Goal: Information Seeking & Learning: Understand process/instructions

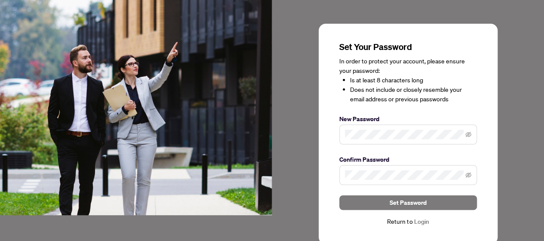
scroll to position [47, 0]
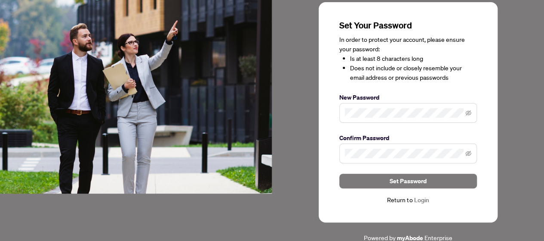
click at [472, 112] on span at bounding box center [409, 113] width 138 height 20
click at [467, 111] on icon "eye-invisible" at bounding box center [469, 113] width 6 height 6
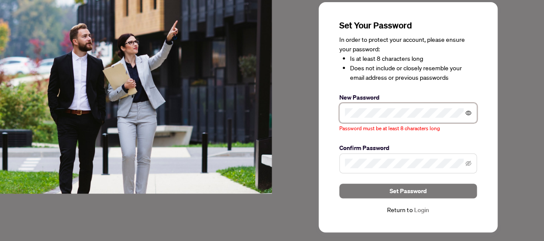
click at [467, 113] on icon "eye" at bounding box center [469, 113] width 6 height 6
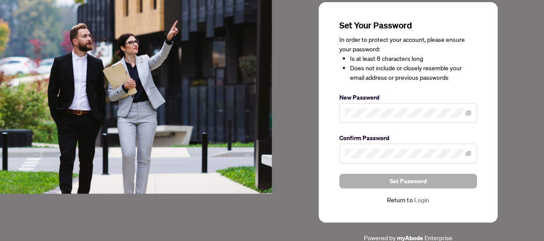
click at [398, 174] on span "Set Password" at bounding box center [408, 181] width 37 height 14
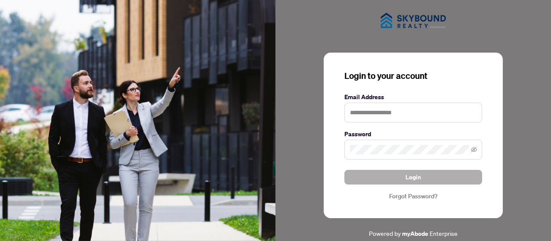
click at [409, 177] on span "Login" at bounding box center [412, 177] width 15 height 14
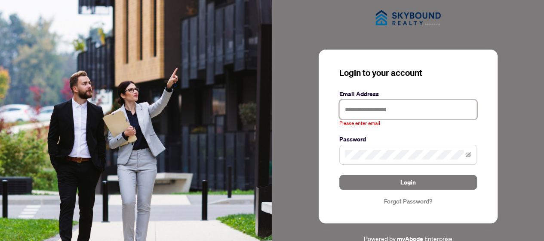
click at [355, 109] on input "text" at bounding box center [409, 109] width 138 height 20
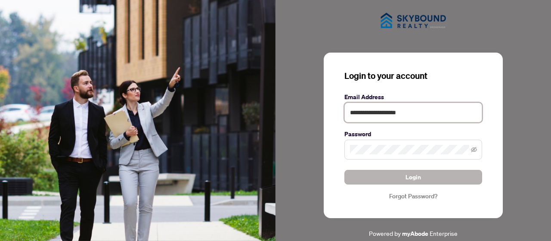
type input "**********"
click at [427, 175] on button "Login" at bounding box center [413, 177] width 138 height 15
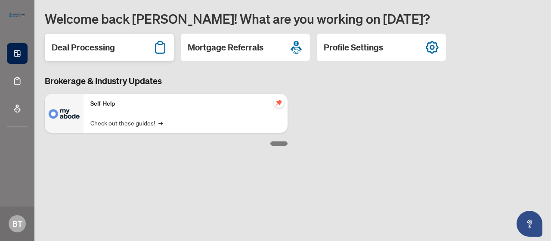
click at [126, 48] on div "Deal Processing" at bounding box center [109, 48] width 129 height 28
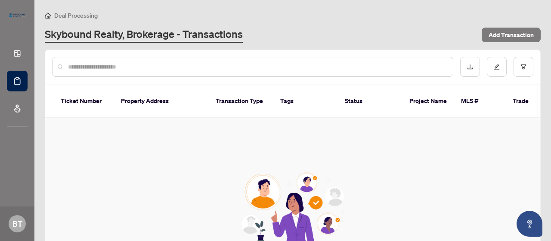
scroll to position [100, 0]
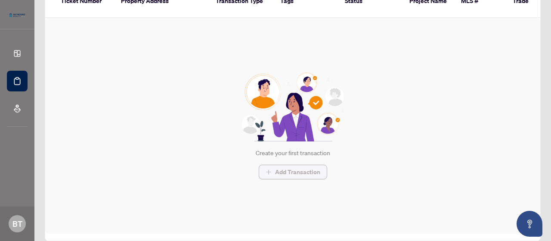
click at [281, 165] on span "Add Transaction" at bounding box center [297, 172] width 45 height 14
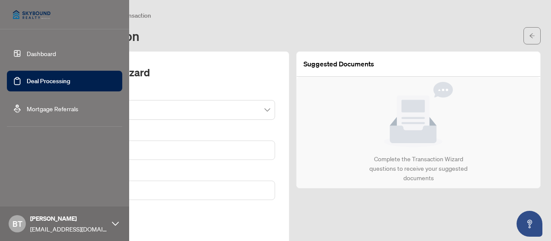
click at [40, 51] on link "Dashboard" at bounding box center [41, 53] width 29 height 8
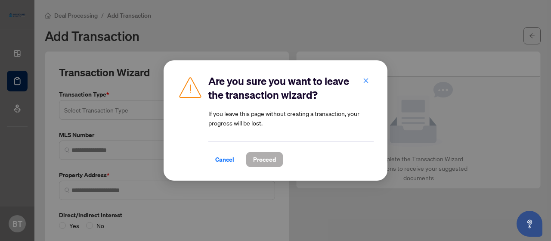
click at [258, 160] on span "Proceed" at bounding box center [264, 159] width 23 height 14
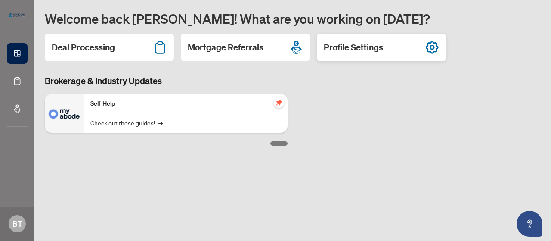
click at [427, 48] on icon at bounding box center [432, 47] width 13 height 13
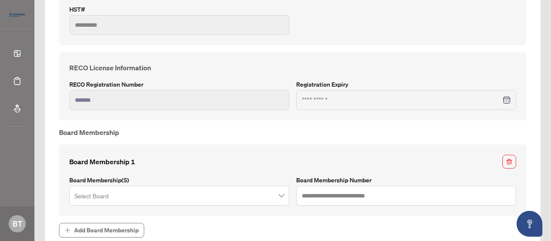
scroll to position [333, 0]
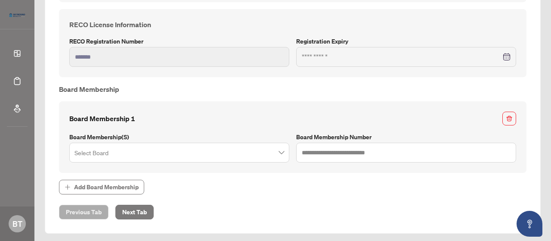
click at [278, 151] on span at bounding box center [179, 152] width 210 height 16
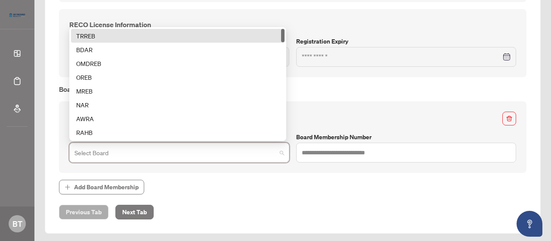
click at [84, 32] on div "TRREB" at bounding box center [177, 35] width 203 height 9
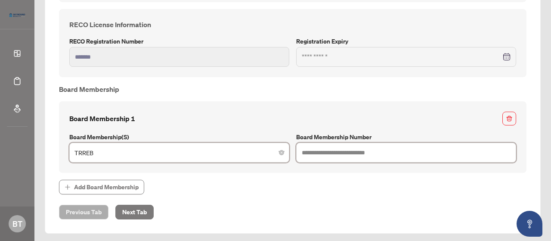
click at [320, 148] on input "text" at bounding box center [406, 152] width 220 height 20
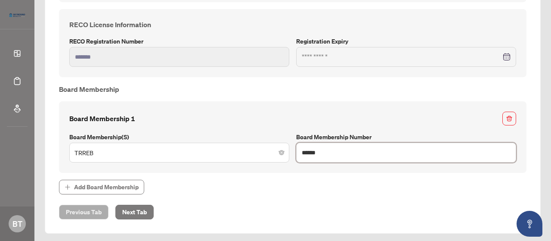
type input "*******"
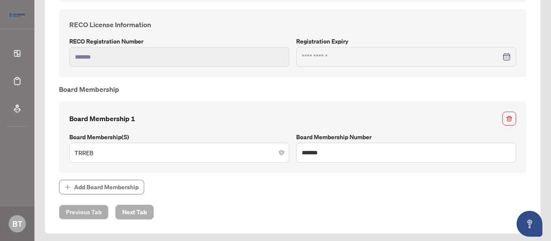
click at [133, 209] on span "Next Tab" at bounding box center [134, 212] width 25 height 14
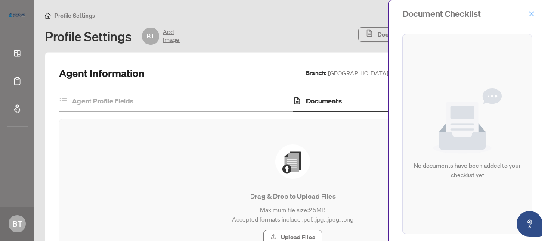
click at [528, 11] on icon "close" at bounding box center [531, 14] width 6 height 6
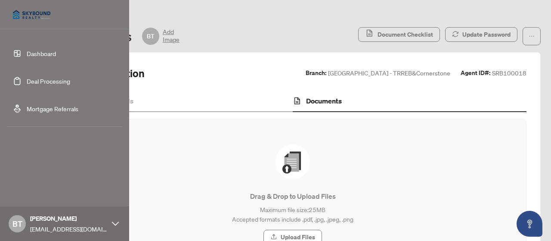
click at [42, 53] on link "Dashboard" at bounding box center [41, 53] width 29 height 8
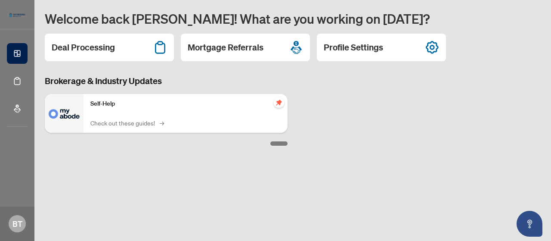
click at [142, 122] on link "Check out these guides! →" at bounding box center [126, 122] width 72 height 9
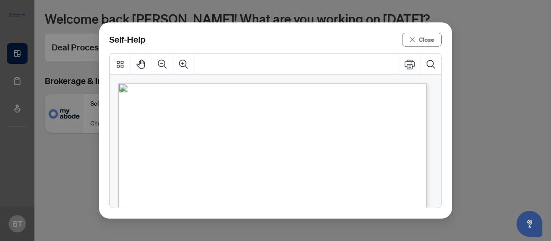
scroll to position [43, 0]
click at [231, 104] on span "How to upload a listing transaction" at bounding box center [234, 103] width 123 height 9
click at [238, 130] on span "Navigating the deal dashboard" at bounding box center [227, 127] width 108 height 9
click at [272, 153] on span "How to upload a deal transaction" at bounding box center [231, 150] width 117 height 9
click at [241, 173] on span "How to action transaction requirements" at bounding box center [243, 173] width 140 height 9
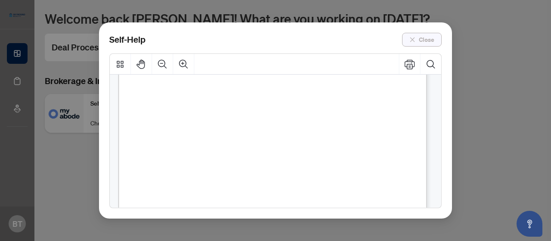
click at [425, 37] on span "Close" at bounding box center [426, 40] width 15 height 14
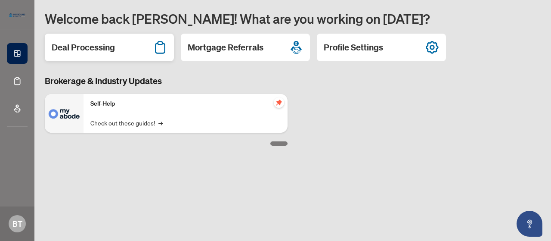
click at [161, 55] on div "Deal Processing" at bounding box center [109, 48] width 129 height 28
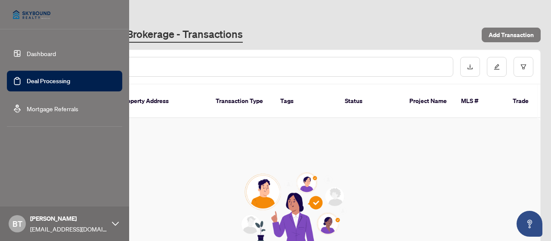
click at [43, 108] on link "Mortgage Referrals" at bounding box center [53, 109] width 52 height 8
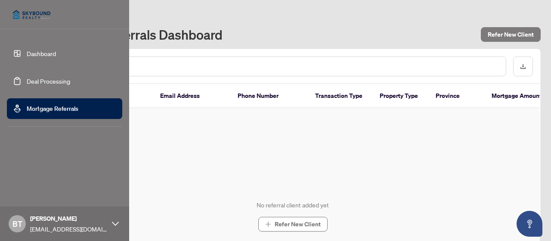
click at [34, 49] on link "Dashboard" at bounding box center [41, 53] width 29 height 8
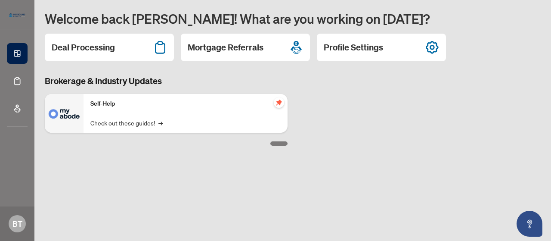
click at [276, 104] on icon "pushpin" at bounding box center [278, 102] width 7 height 7
click at [281, 102] on icon "pushpin" at bounding box center [278, 102] width 7 height 7
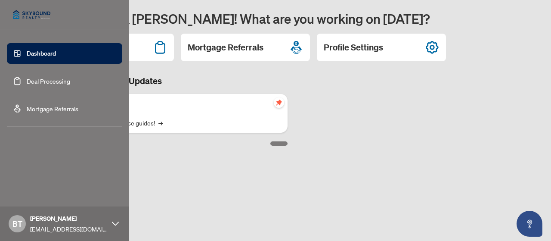
click at [114, 219] on div "[PERSON_NAME] [EMAIL_ADDRESS][DOMAIN_NAME]" at bounding box center [64, 223] width 129 height 34
click at [39, 174] on span "Logout" at bounding box center [34, 172] width 19 height 14
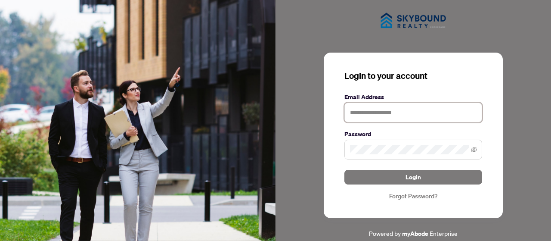
type input "**********"
